Goal: Navigation & Orientation: Find specific page/section

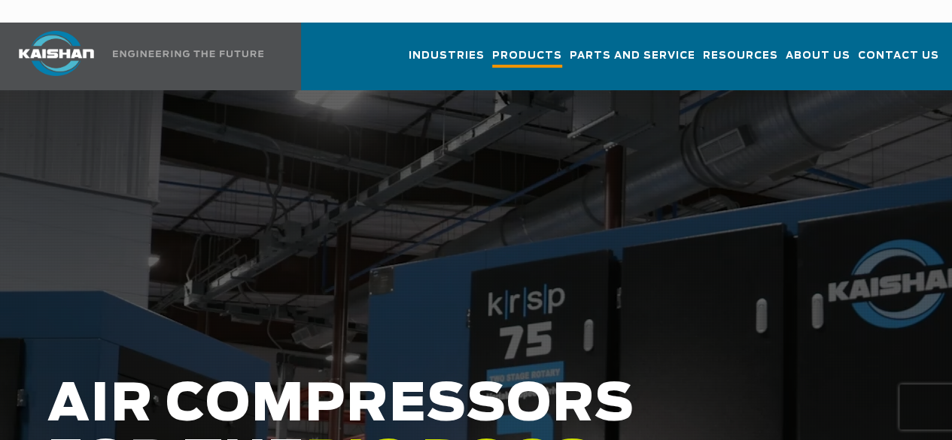
click at [492, 47] on span "Products" at bounding box center [527, 57] width 70 height 20
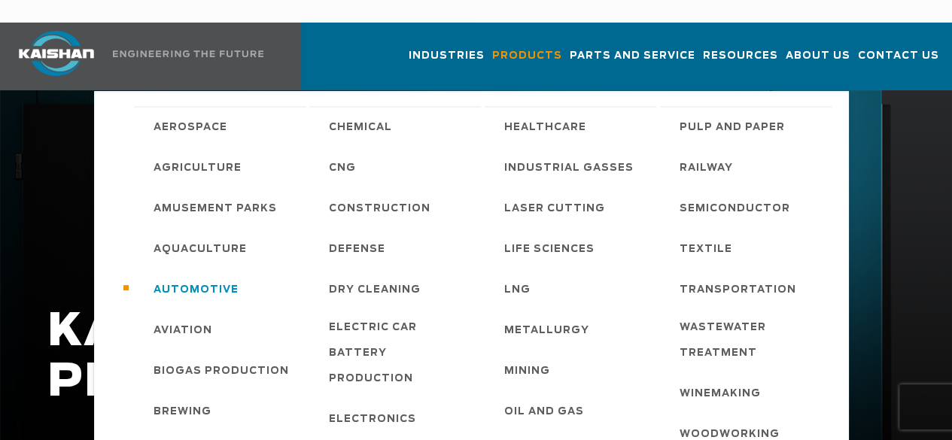
click at [209, 278] on span "Automotive" at bounding box center [196, 291] width 85 height 26
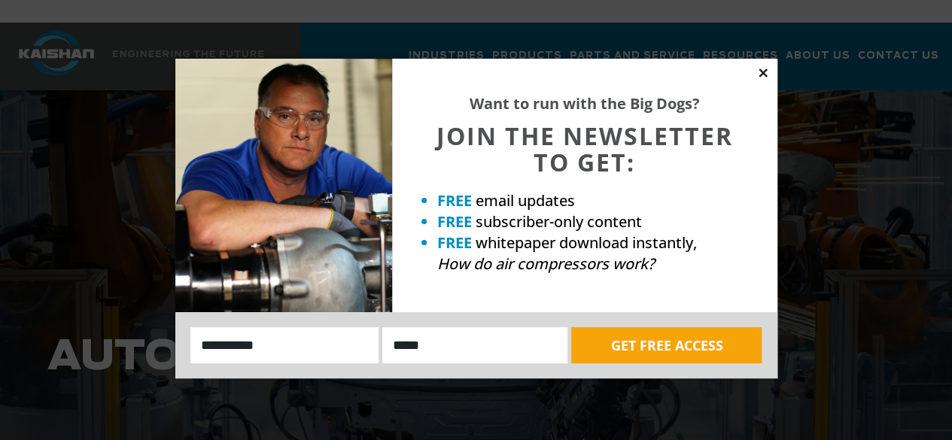
click at [764, 71] on icon at bounding box center [763, 73] width 8 height 8
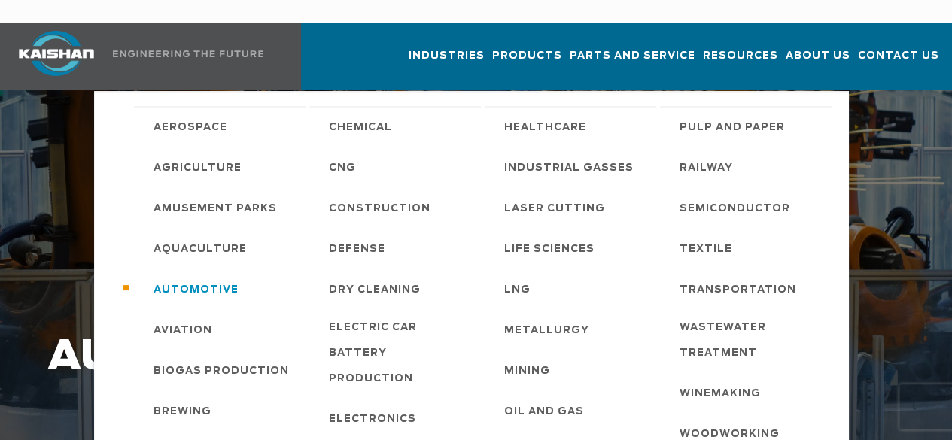
click at [210, 278] on span "Automotive" at bounding box center [196, 291] width 85 height 26
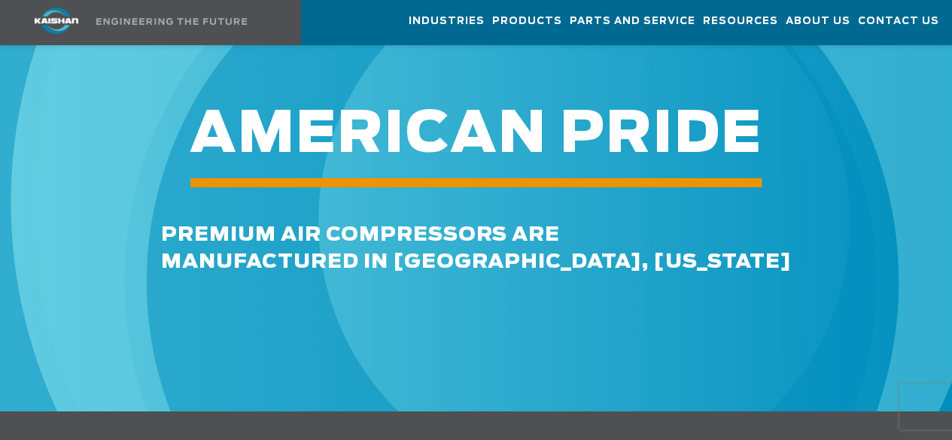
scroll to position [2737, 0]
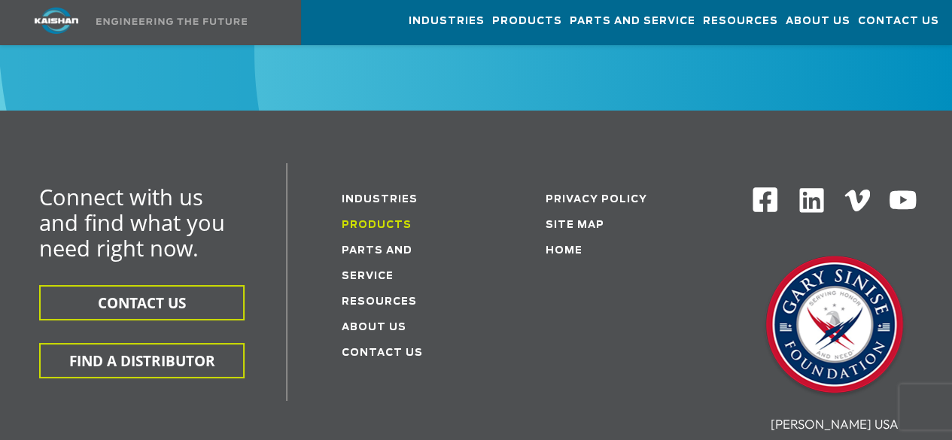
click at [371, 221] on link "Products" at bounding box center [377, 226] width 70 height 10
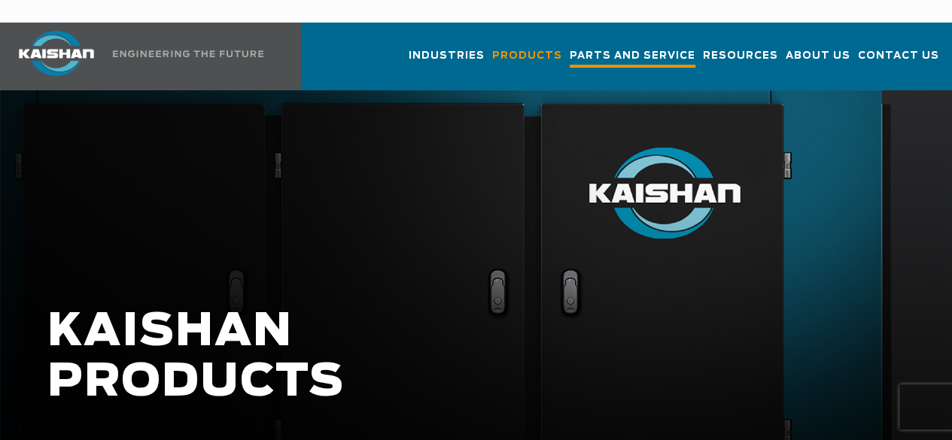
click at [583, 47] on span "Parts and Service" at bounding box center [633, 57] width 126 height 20
